Goal: Transaction & Acquisition: Purchase product/service

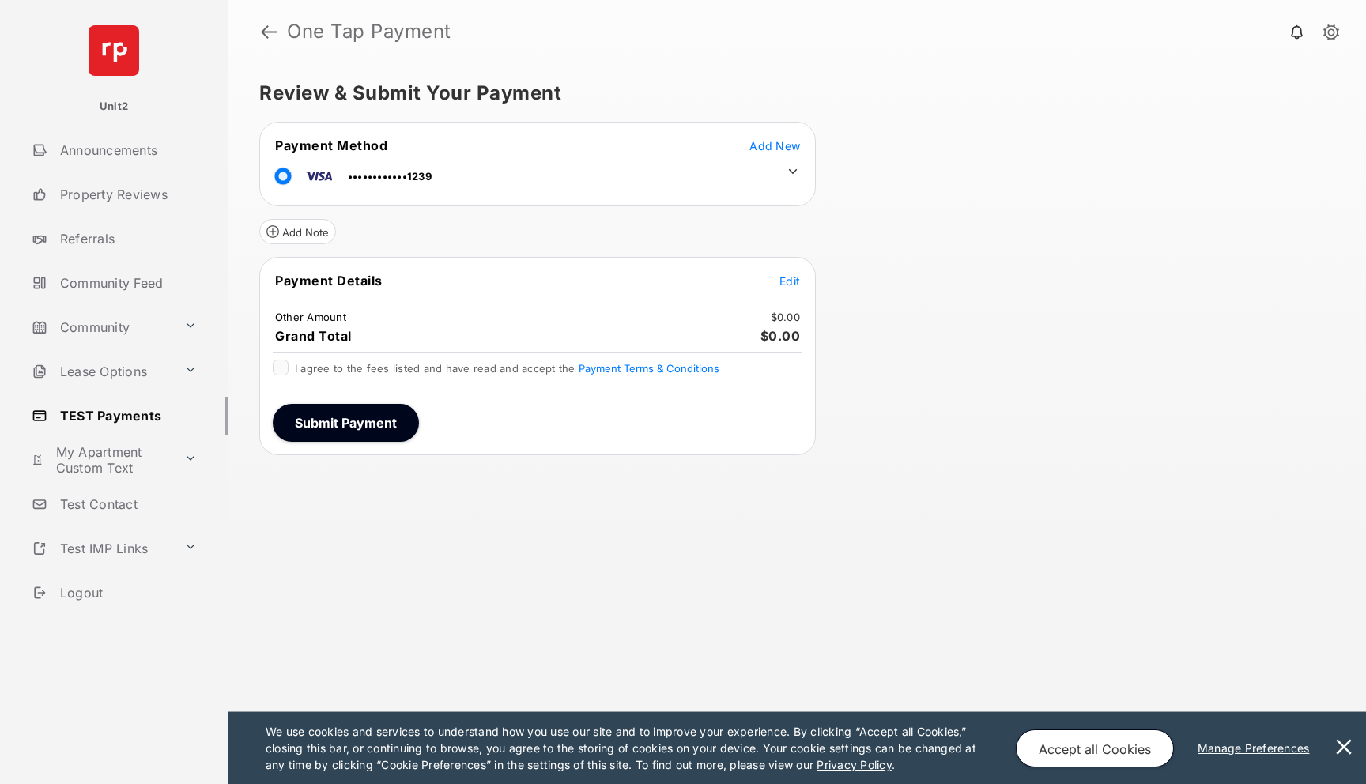
click at [794, 172] on icon at bounding box center [793, 171] width 9 height 5
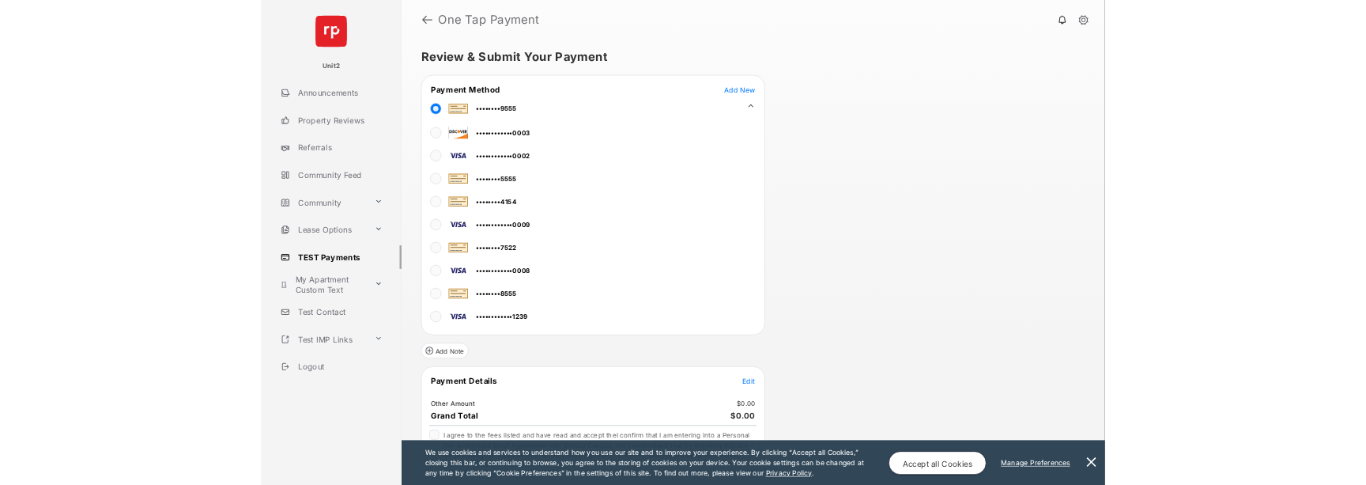
scroll to position [54, 0]
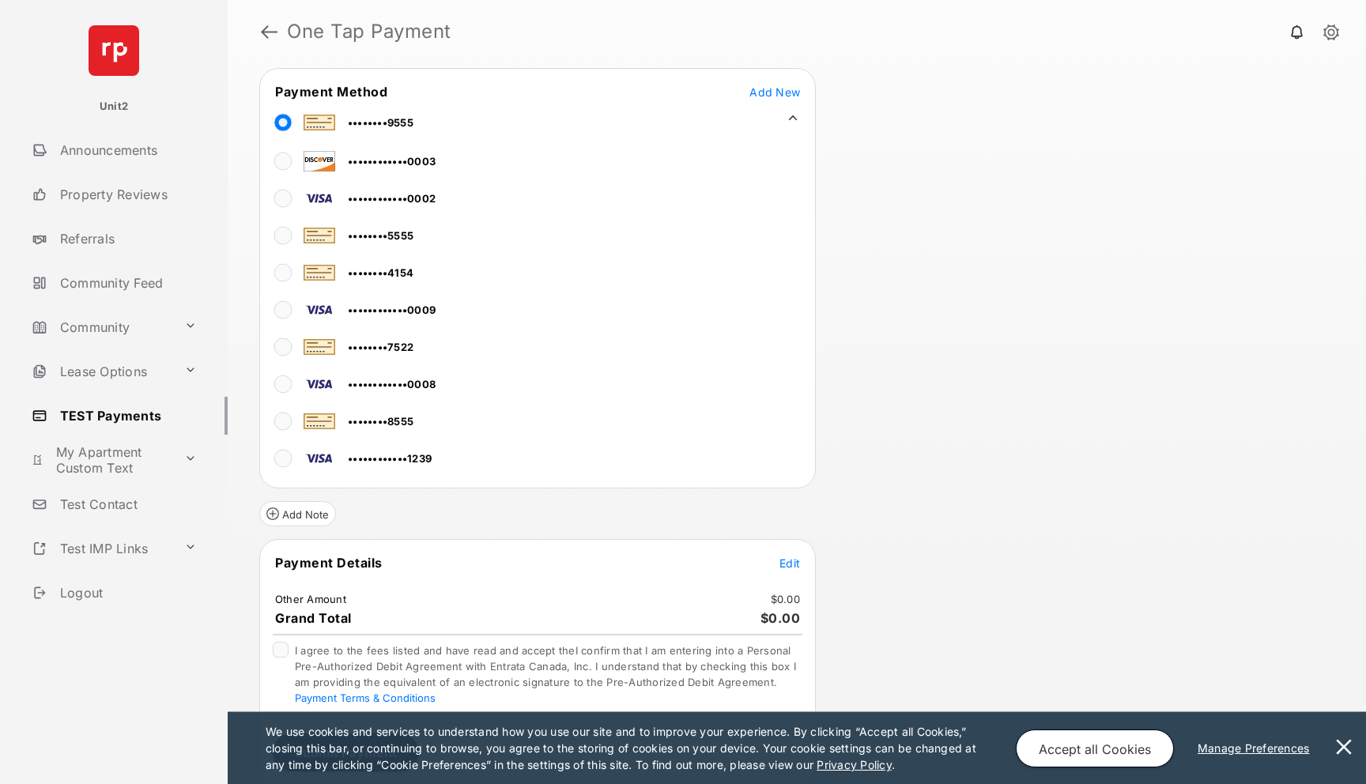
click at [790, 570] on button "Edit" at bounding box center [789, 563] width 21 height 16
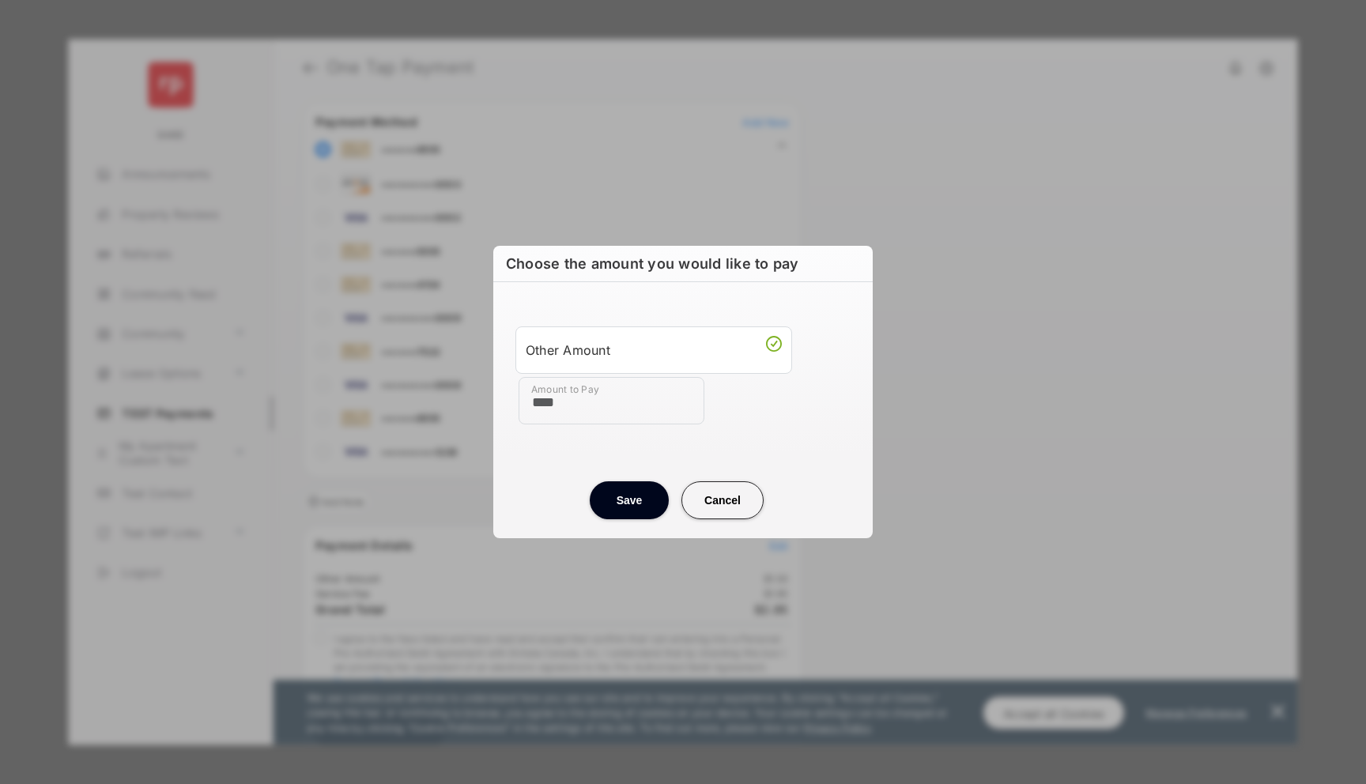
type input "****"
click at [621, 501] on button "Save" at bounding box center [629, 500] width 79 height 38
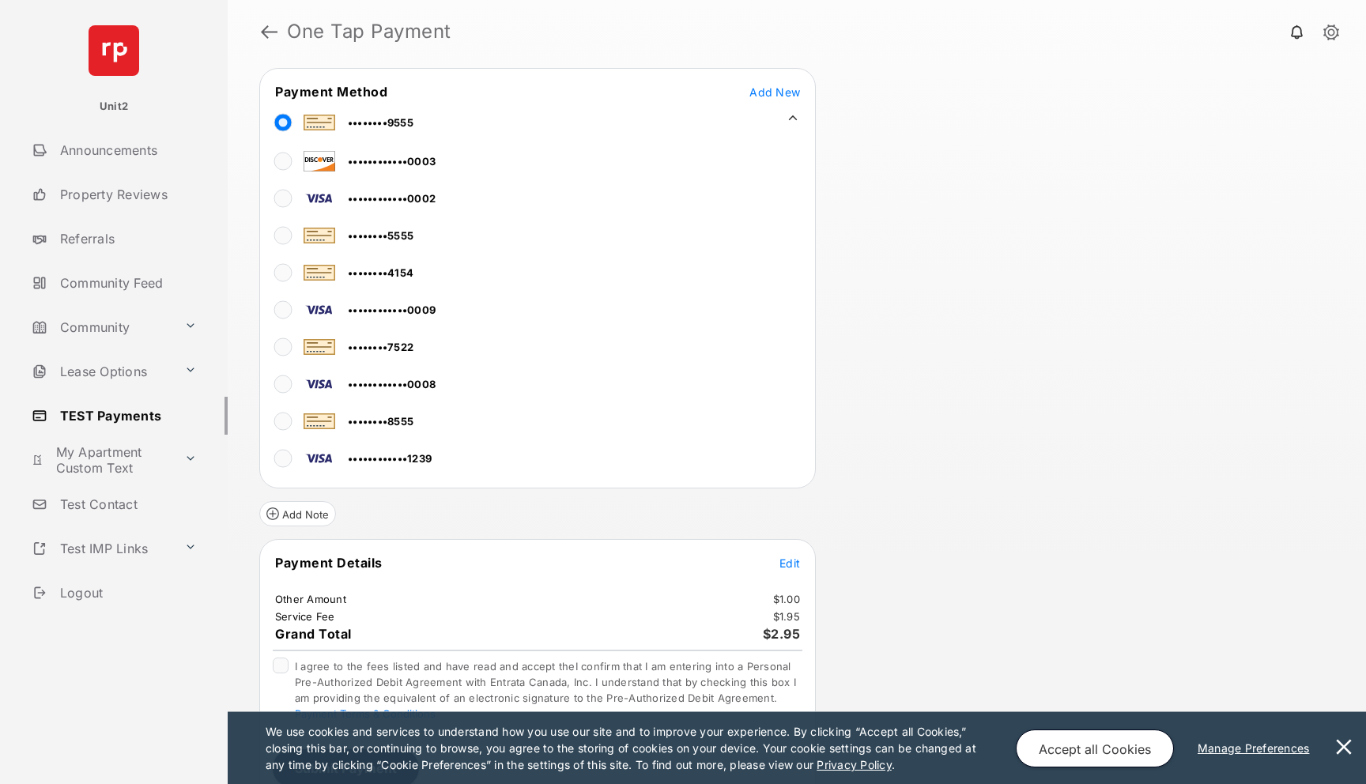
click at [1337, 738] on button at bounding box center [1344, 748] width 32 height 72
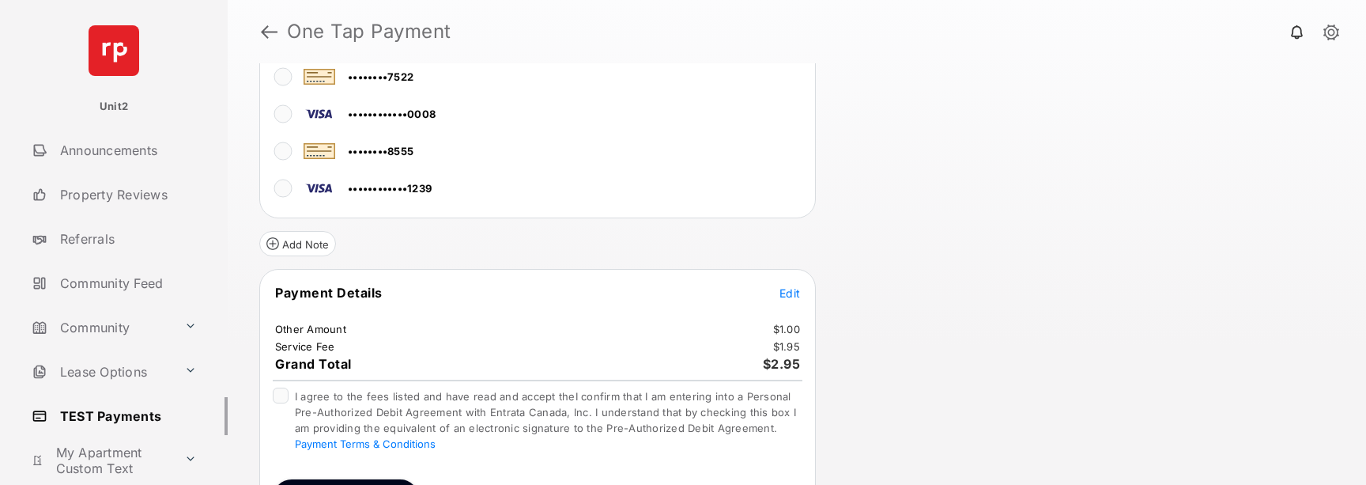
scroll to position [368, 0]
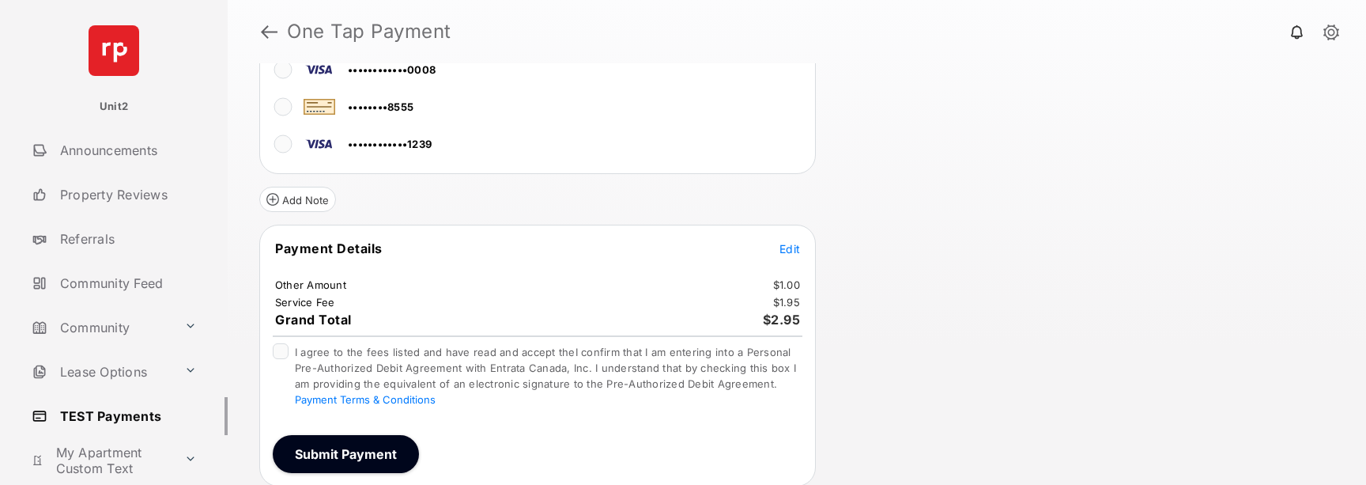
click at [289, 345] on div "I agree to the fees listed and have read and accept theI confirm that I am ente…" at bounding box center [538, 376] width 530 height 66
click at [348, 459] on button "Submit Payment" at bounding box center [346, 454] width 146 height 38
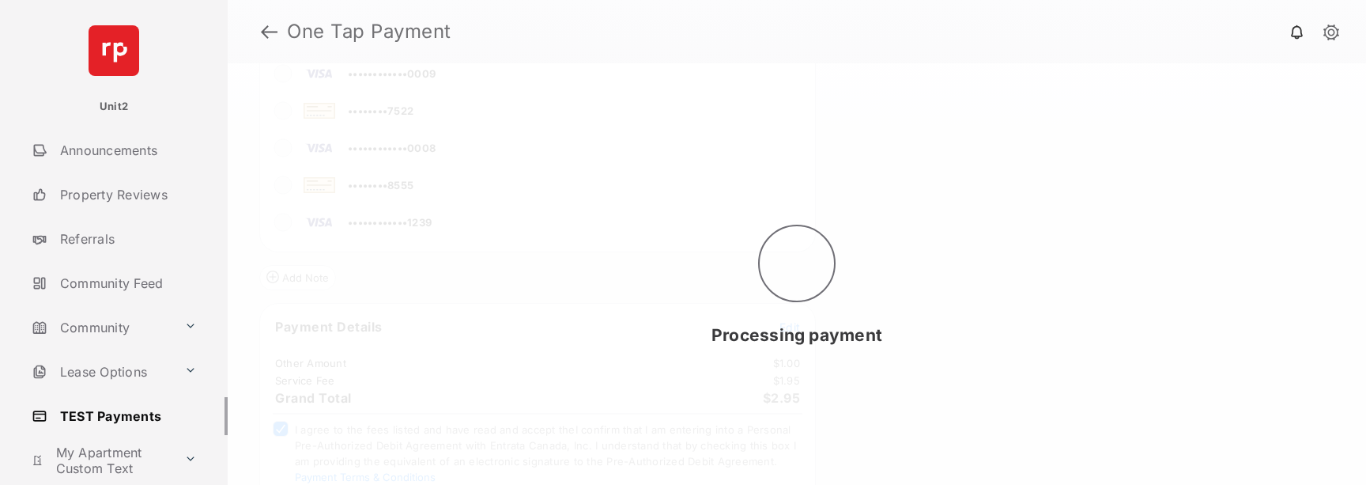
scroll to position [0, 0]
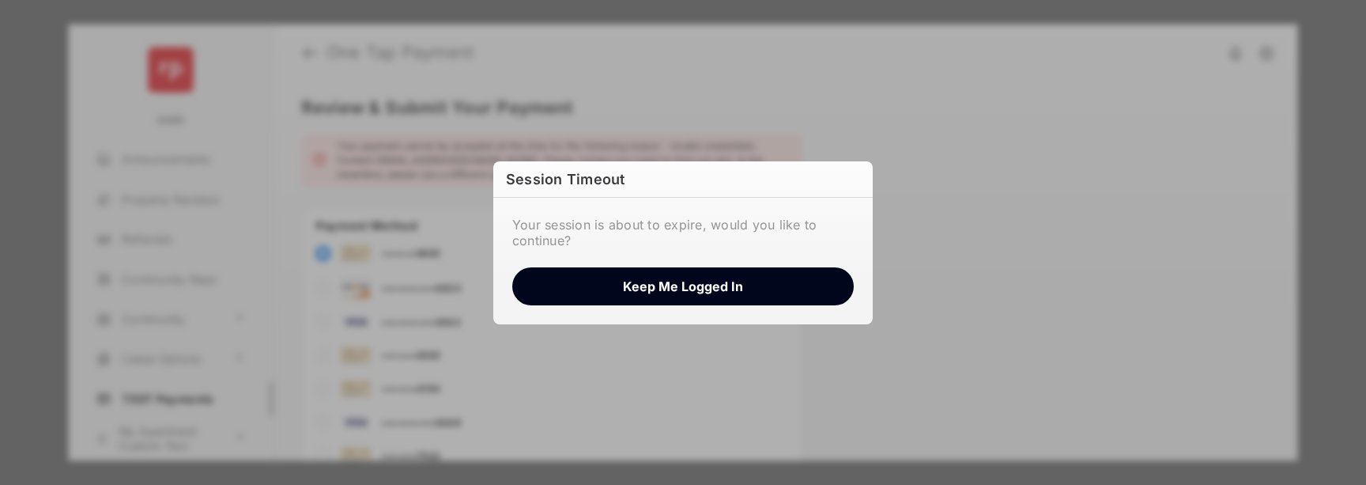
click at [763, 281] on button "Keep me logged in" at bounding box center [682, 286] width 341 height 38
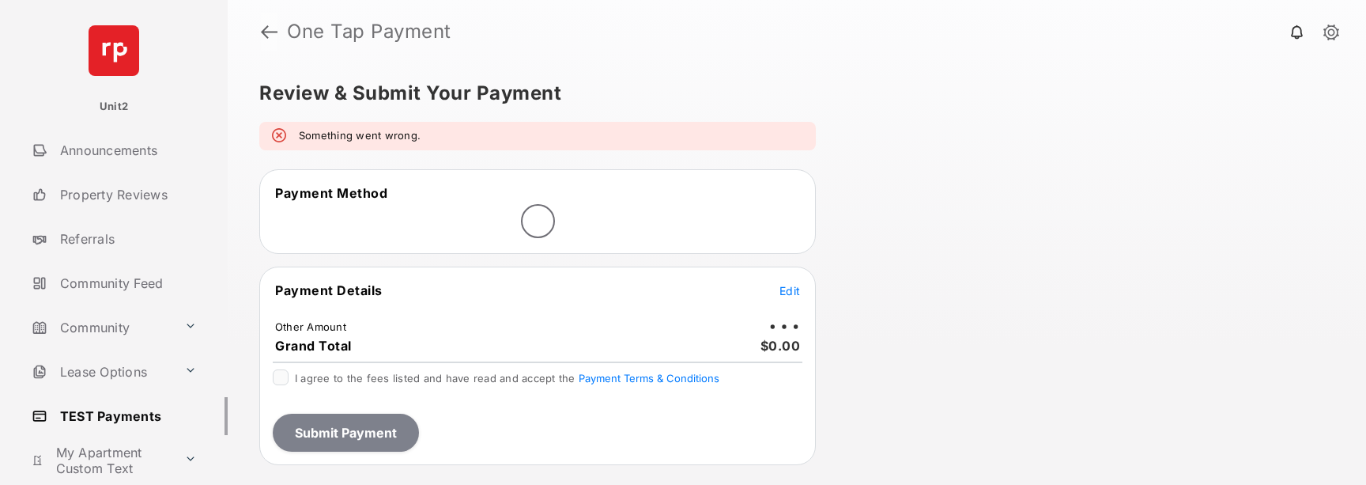
click at [269, 26] on link at bounding box center [269, 32] width 17 height 38
